Goal: Task Accomplishment & Management: Use online tool/utility

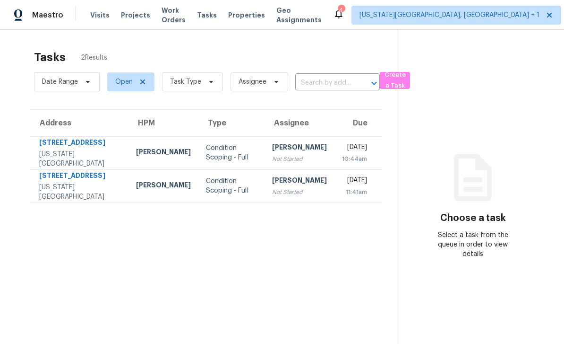
click at [124, 279] on section "Tasks 2 Results Date Range Open Task Type Assignee ​ Create a Task Address HPM …" at bounding box center [206, 209] width 382 height 328
click at [170, 18] on span "Work Orders" at bounding box center [174, 15] width 24 height 19
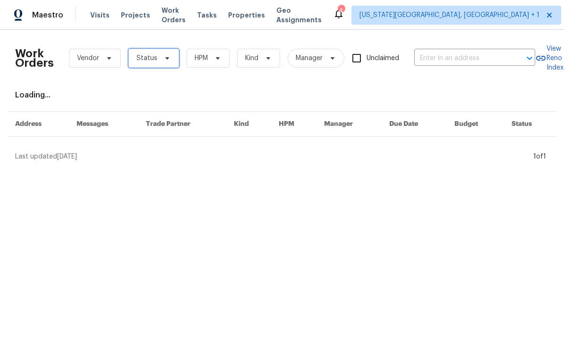
click at [148, 63] on span "Status" at bounding box center [154, 58] width 51 height 19
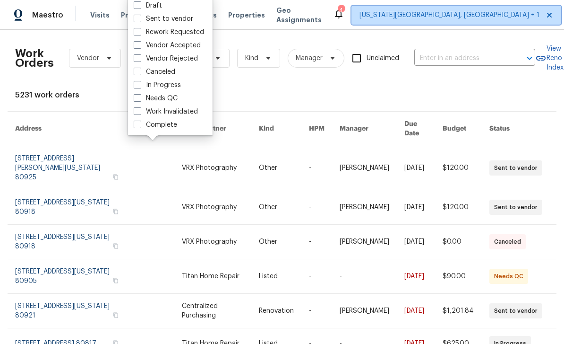
click at [426, 21] on span "[US_STATE][GEOGRAPHIC_DATA], [GEOGRAPHIC_DATA] + 1" at bounding box center [457, 15] width 210 height 19
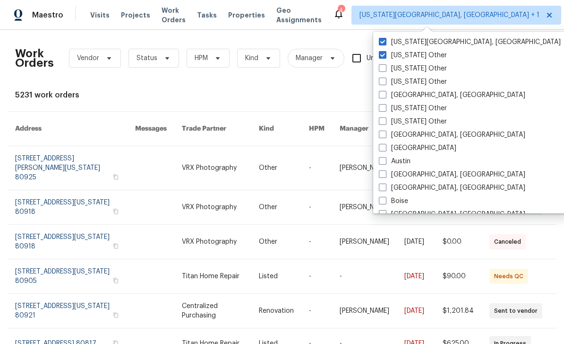
click at [383, 59] on label "[US_STATE] Other" at bounding box center [413, 55] width 68 height 9
click at [383, 57] on input "[US_STATE] Other" at bounding box center [382, 54] width 6 height 6
checkbox input "false"
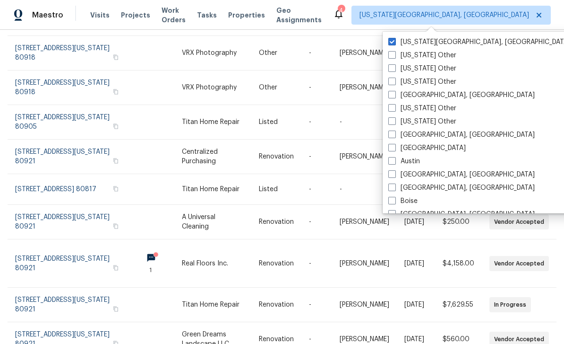
scroll to position [154, 0]
click at [61, 140] on link at bounding box center [75, 157] width 120 height 34
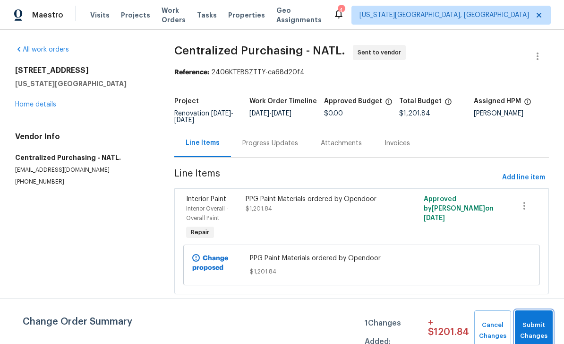
click at [537, 323] on span "Submit Changes" at bounding box center [534, 330] width 28 height 22
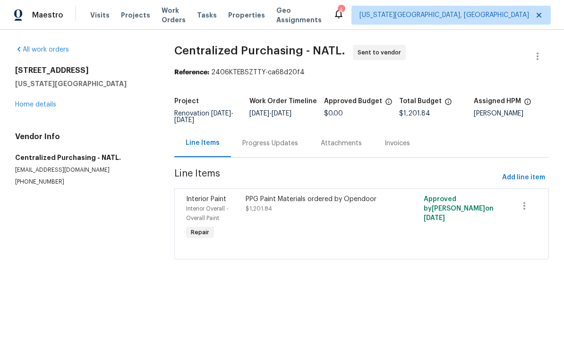
click at [159, 24] on div "Visits Projects Work Orders Tasks Properties Geo Assignments" at bounding box center [211, 15] width 243 height 19
click at [164, 25] on div "Maestro Visits Projects Work Orders Tasks Properties Geo Assignments 4 Colorado…" at bounding box center [282, 15] width 564 height 30
click at [155, 22] on div "Visits Projects Work Orders Tasks Properties Geo Assignments" at bounding box center [211, 15] width 243 height 19
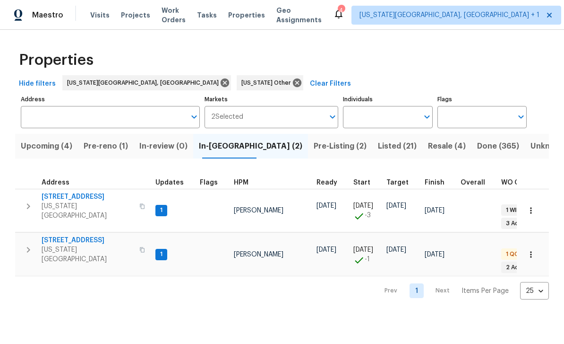
click at [175, 14] on span "Work Orders" at bounding box center [174, 15] width 24 height 19
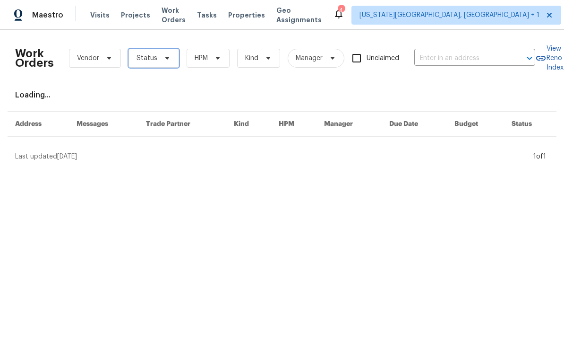
click at [143, 60] on span "Status" at bounding box center [147, 57] width 21 height 9
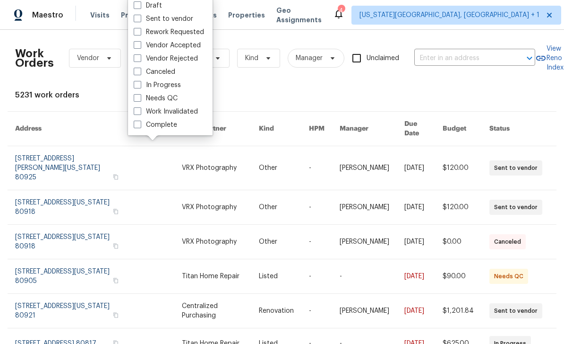
click at [136, 101] on span at bounding box center [138, 98] width 8 height 8
click at [136, 100] on input "Needs QC" at bounding box center [137, 97] width 6 height 6
checkbox input "true"
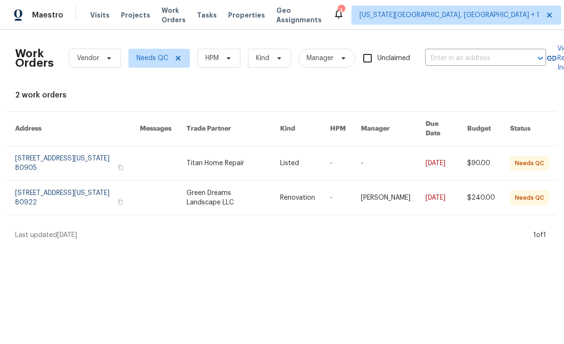
click at [187, 153] on link at bounding box center [163, 163] width 47 height 34
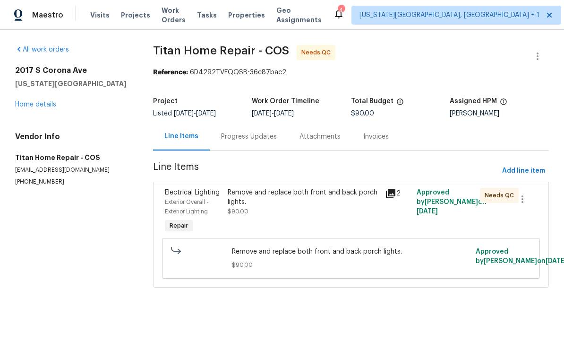
click at [241, 212] on span "$90.00" at bounding box center [238, 211] width 21 height 6
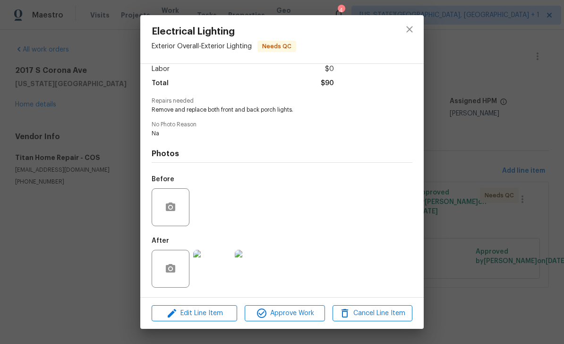
scroll to position [71, 0]
click at [267, 316] on icon "button" at bounding box center [261, 312] width 11 height 11
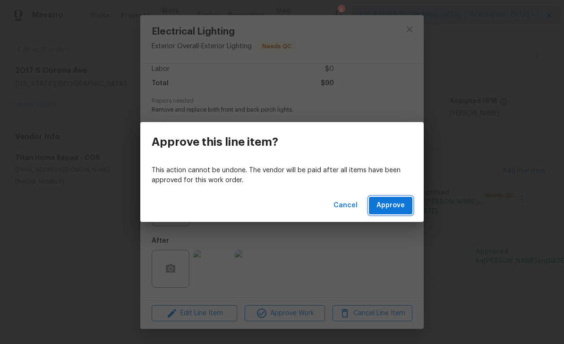
click at [408, 214] on button "Approve" at bounding box center [390, 205] width 43 height 17
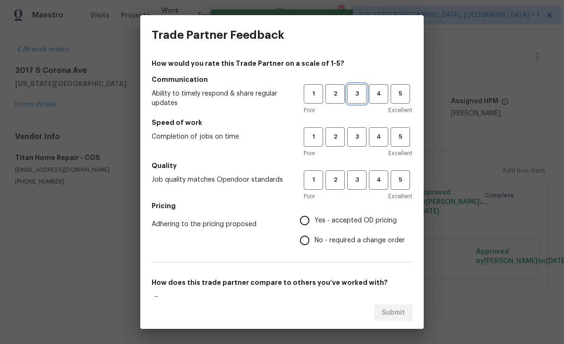
click at [361, 102] on button "3" at bounding box center [356, 93] width 19 height 19
click at [361, 142] on button "3" at bounding box center [356, 136] width 19 height 19
click at [356, 180] on span "3" at bounding box center [356, 179] width 17 height 11
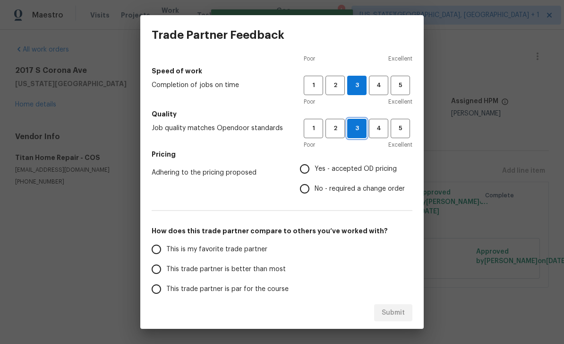
scroll to position [68, 0]
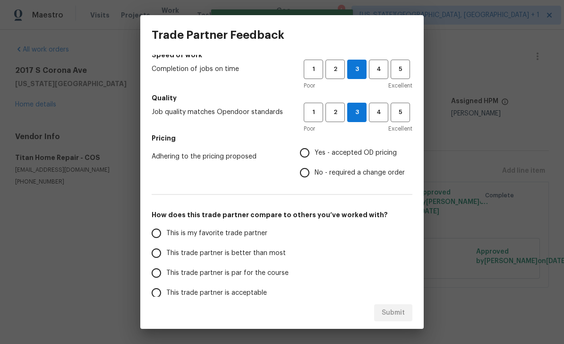
click at [306, 160] on input "Yes - accepted OD pricing" at bounding box center [305, 153] width 20 height 20
radio input "true"
click at [161, 273] on input "This trade partner is par for the course" at bounding box center [156, 273] width 20 height 20
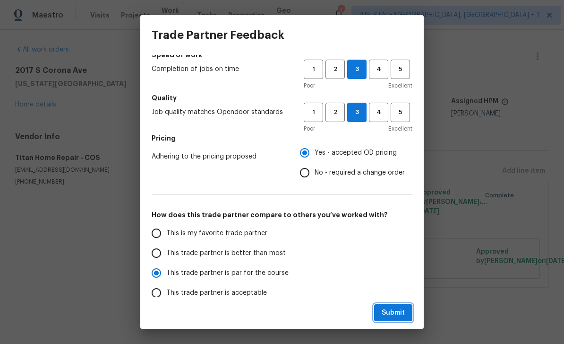
click at [397, 317] on span "Submit" at bounding box center [393, 313] width 23 height 12
radio input "true"
